Goal: Task Accomplishment & Management: Use online tool/utility

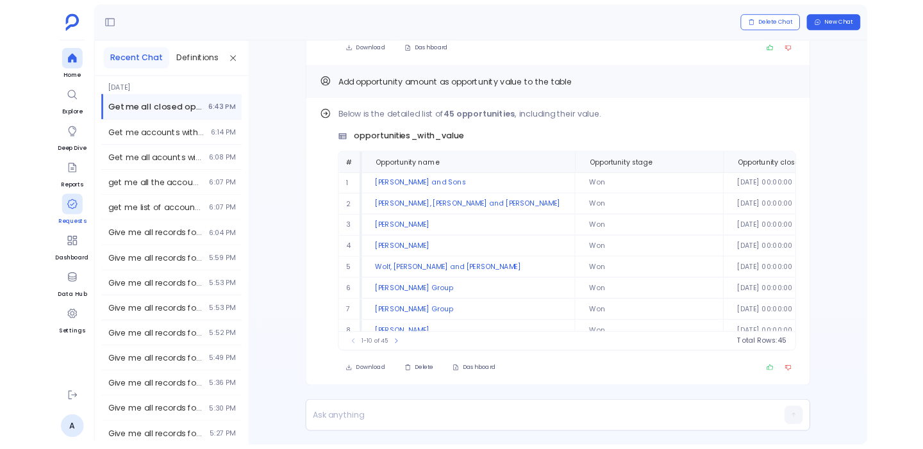
scroll to position [62, 0]
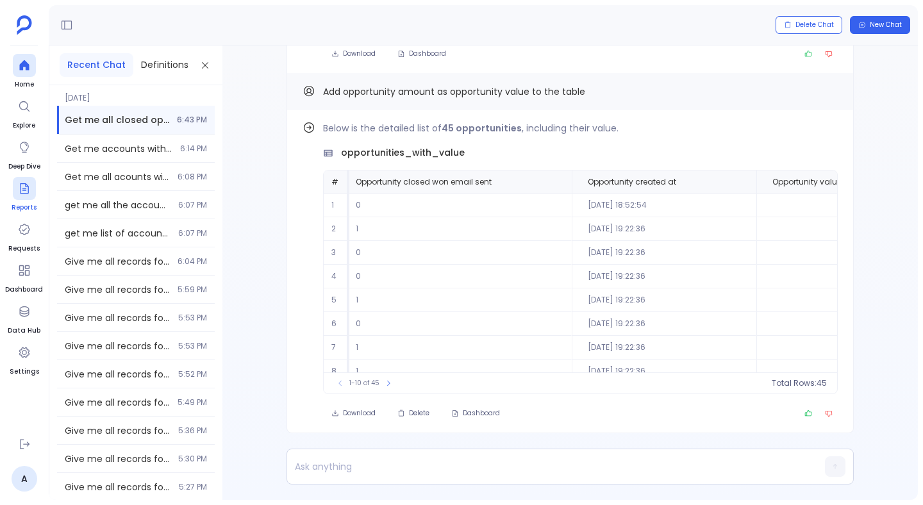
click at [29, 197] on div at bounding box center [24, 188] width 23 height 23
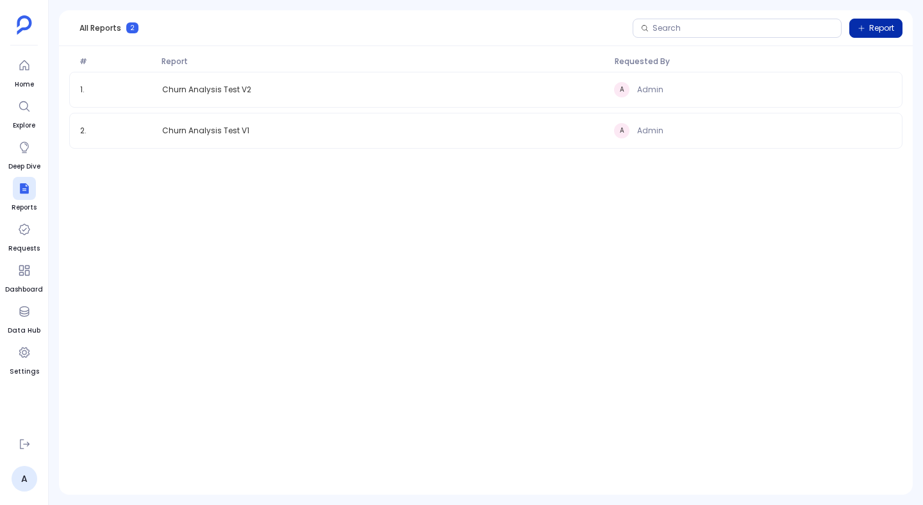
click at [879, 23] on span "Report" at bounding box center [881, 28] width 25 height 10
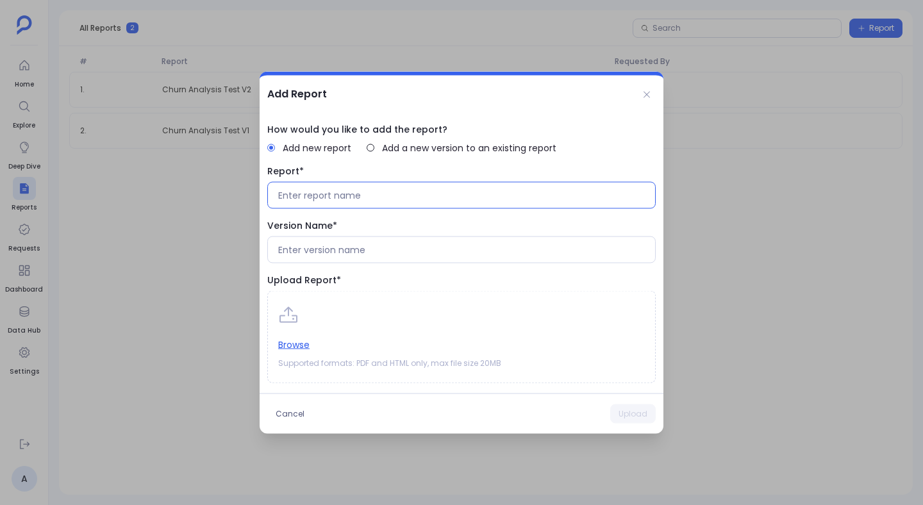
click at [316, 201] on input at bounding box center [461, 195] width 367 height 13
type input "Churn Analysis V3"
click at [333, 261] on div at bounding box center [461, 250] width 388 height 27
click at [333, 247] on input at bounding box center [461, 250] width 367 height 13
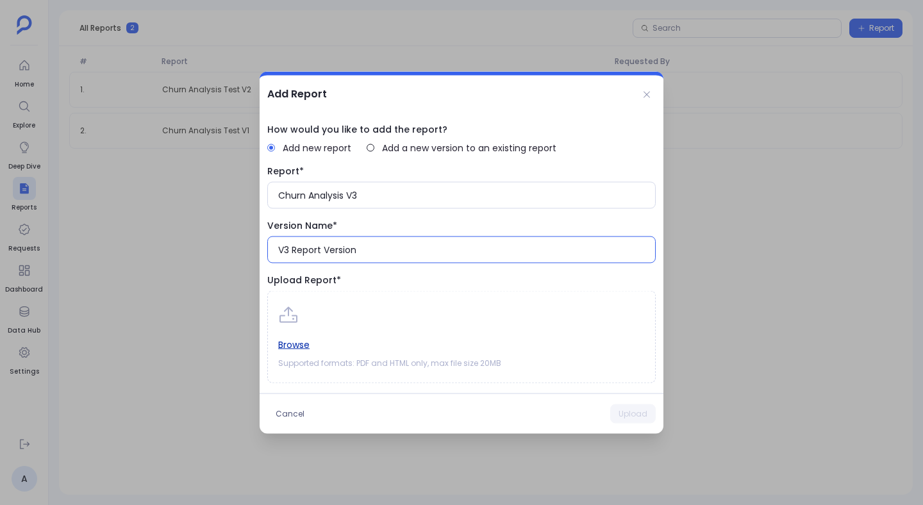
type input "V3 Report Version"
click at [294, 347] on button "Browse" at bounding box center [293, 345] width 31 height 14
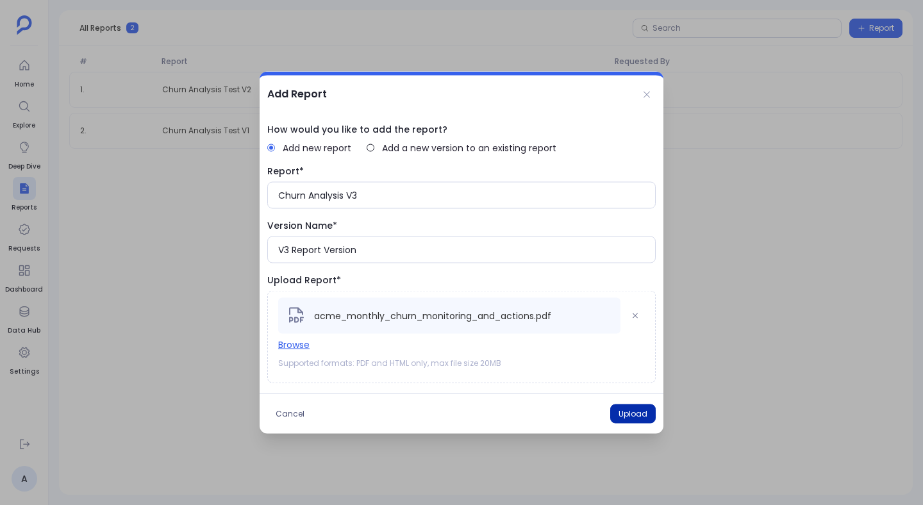
click at [629, 407] on button "Upload" at bounding box center [633, 413] width 46 height 19
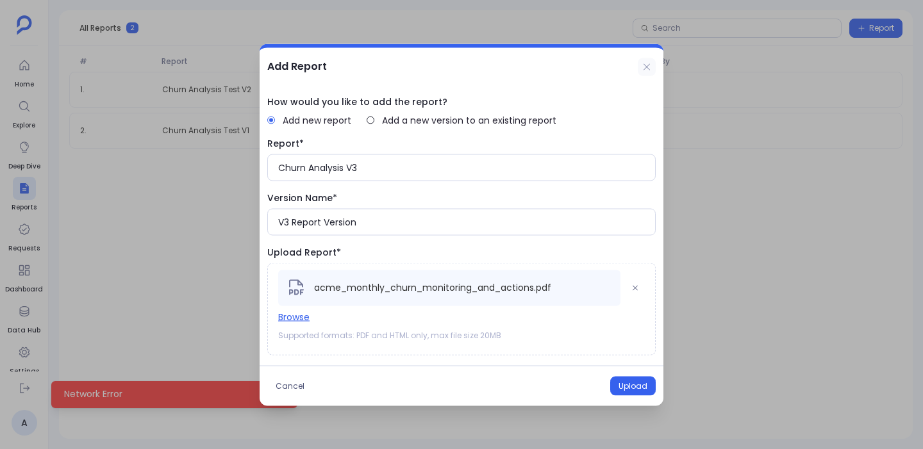
click at [647, 63] on icon at bounding box center [647, 67] width 10 height 10
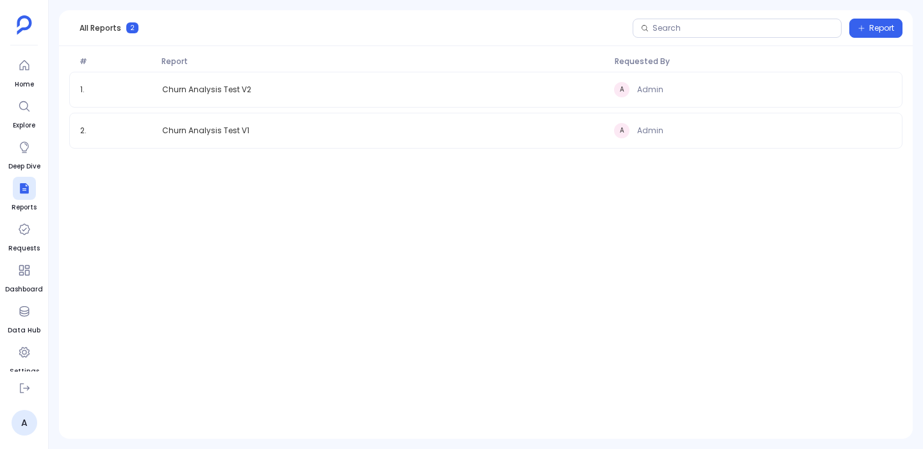
click at [415, 317] on div "1 . Churn Analysis Test V2 A Admin 2 . Churn Analysis Test V1 A Admin" at bounding box center [486, 235] width 854 height 326
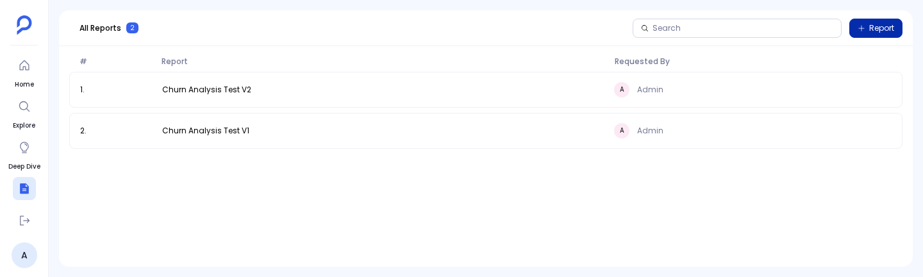
click at [861, 30] on icon "button" at bounding box center [862, 28] width 6 height 6
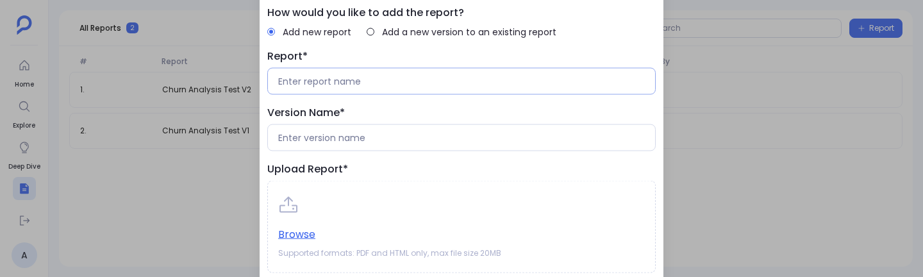
click at [387, 88] on div at bounding box center [461, 81] width 388 height 27
click at [366, 83] on input at bounding box center [461, 81] width 367 height 13
type input "Churn Analysis Test V3"
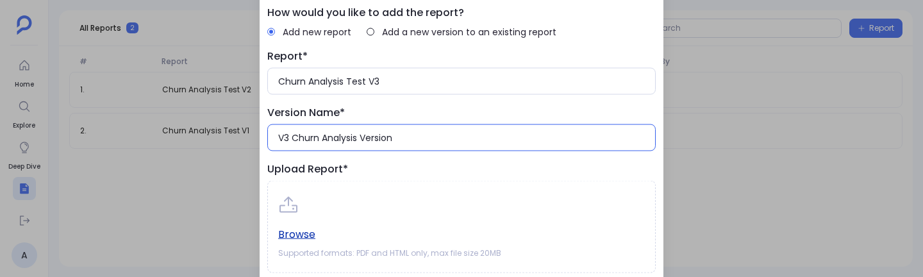
type input "V3 Churn Analysis Version"
click at [297, 233] on button "Browse" at bounding box center [296, 235] width 37 height 14
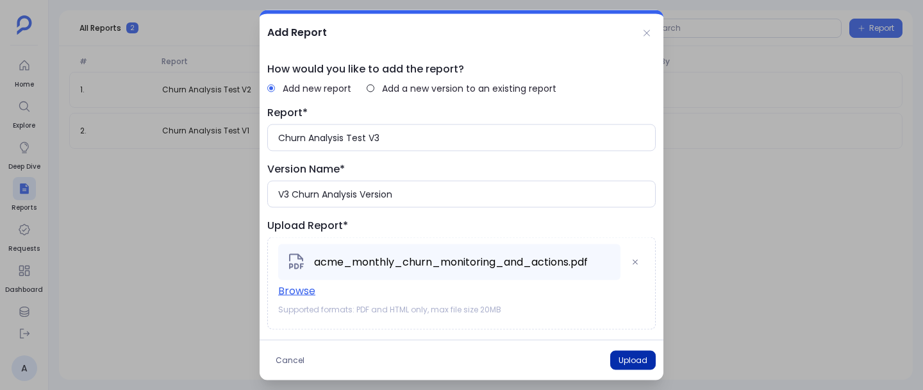
click at [630, 355] on button "Upload" at bounding box center [633, 360] width 46 height 19
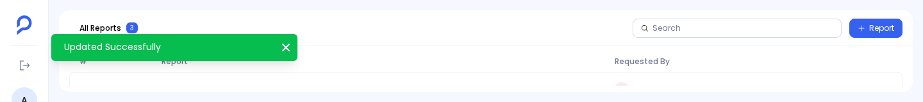
click at [569, 99] on div "# Report Requested By 1 . Churn Analysis Test V3 A Admin 2 . Churn Analysis Tes…" at bounding box center [486, 86] width 854 height 81
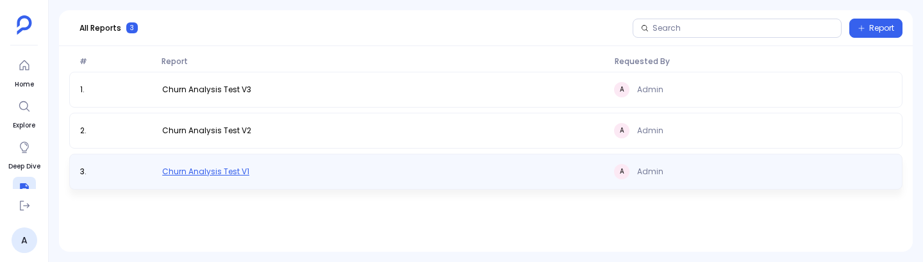
click at [229, 167] on span "Churn Analysis Test V1" at bounding box center [205, 172] width 87 height 10
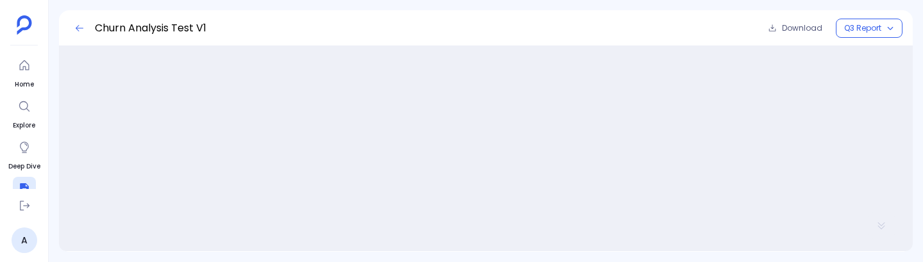
click at [79, 27] on icon at bounding box center [79, 28] width 10 height 10
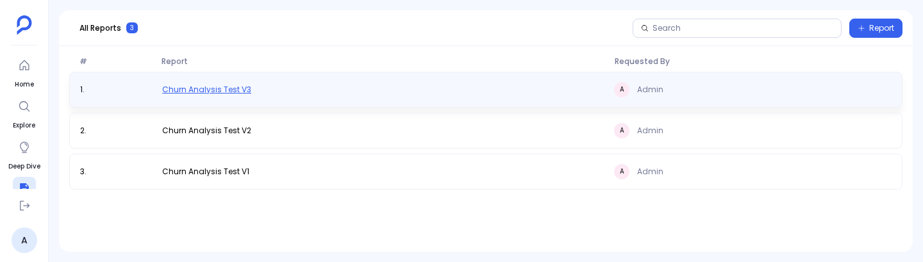
click at [238, 88] on span "Churn Analysis Test V3" at bounding box center [206, 90] width 89 height 10
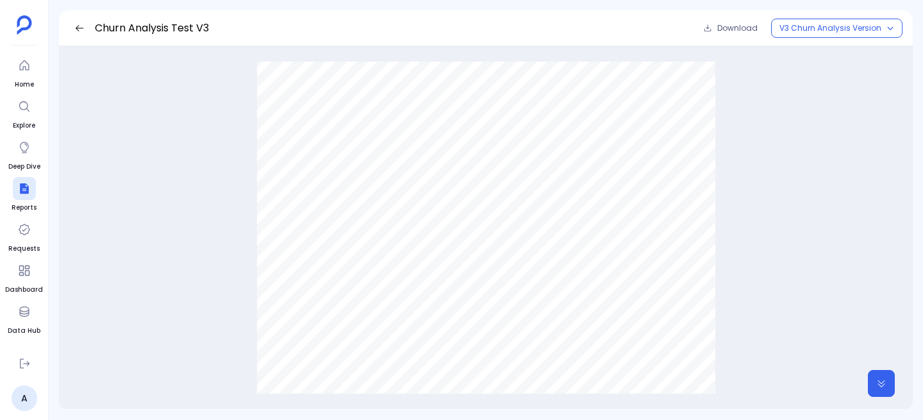
scroll to position [1531, 0]
